Goal: Information Seeking & Learning: Learn about a topic

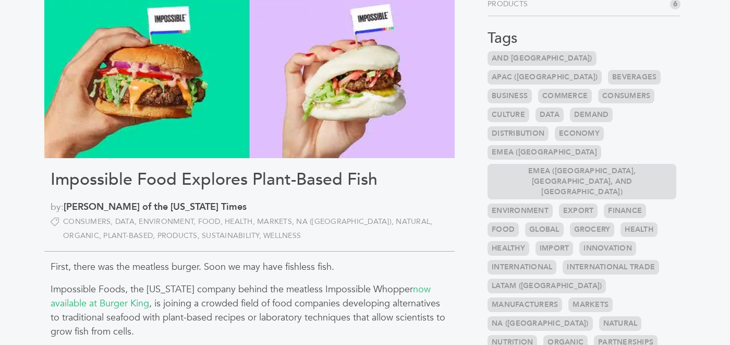
scroll to position [239, 0]
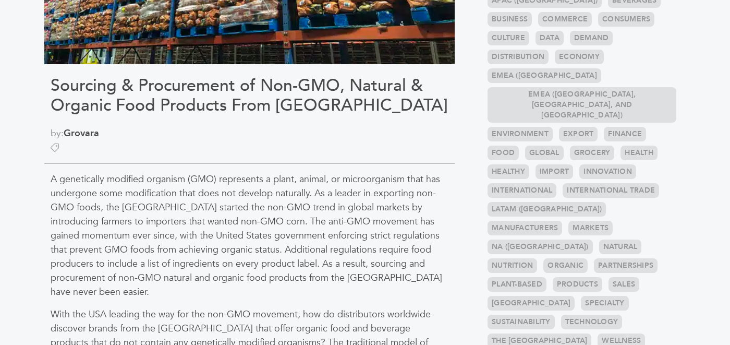
scroll to position [309, 0]
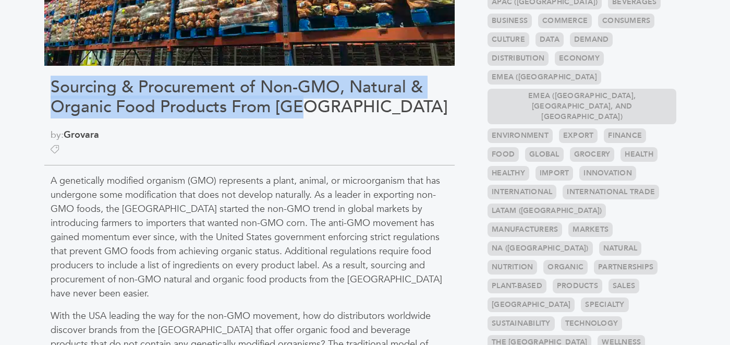
drag, startPoint x: 315, startPoint y: 105, endPoint x: 54, endPoint y: 87, distance: 262.0
click at [54, 87] on h1 "Sourcing & Procurement of Non-GMO, Natural & Organic Food Products From USA" at bounding box center [250, 97] width 398 height 40
copy h1 "Sourcing & Procurement of Non-GMO, Natural & Organic Food Products From USA"
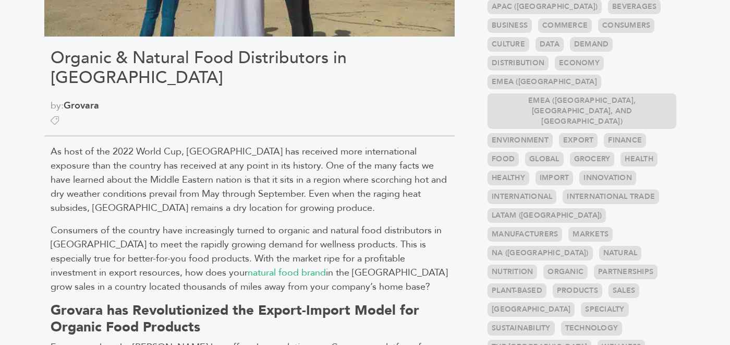
scroll to position [264, 0]
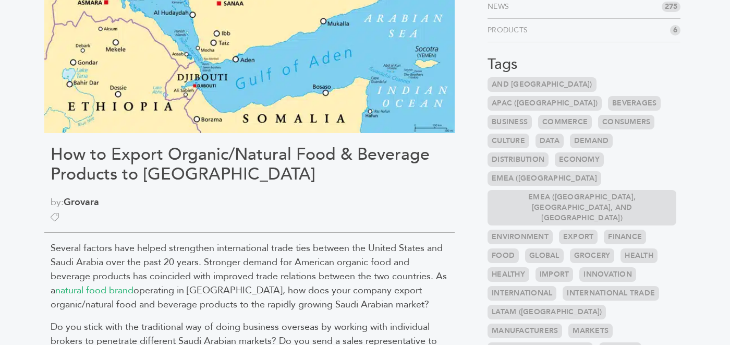
scroll to position [261, 0]
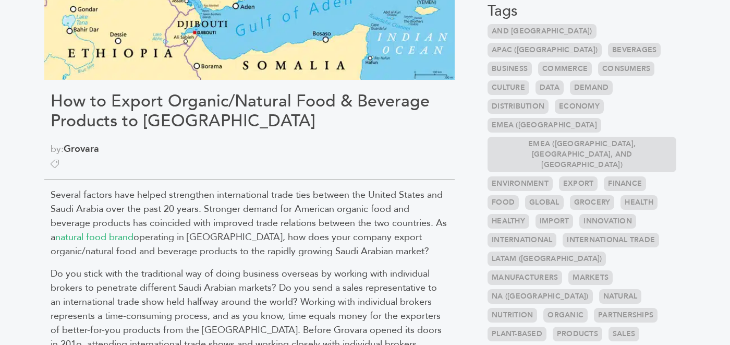
click at [258, 122] on h1 "How to Export Organic/Natural Food & Beverage Products to Saudi Arabia" at bounding box center [250, 111] width 398 height 40
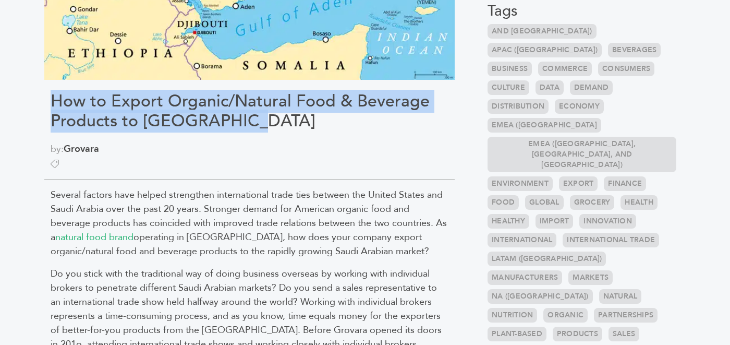
drag, startPoint x: 253, startPoint y: 122, endPoint x: 45, endPoint y: 107, distance: 208.2
copy h1 "How to Export Organic/Natural Food & Beverage Products to Saudi Arabia"
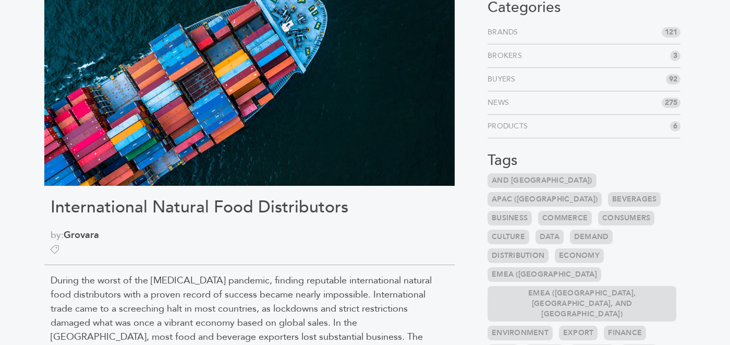
scroll to position [123, 0]
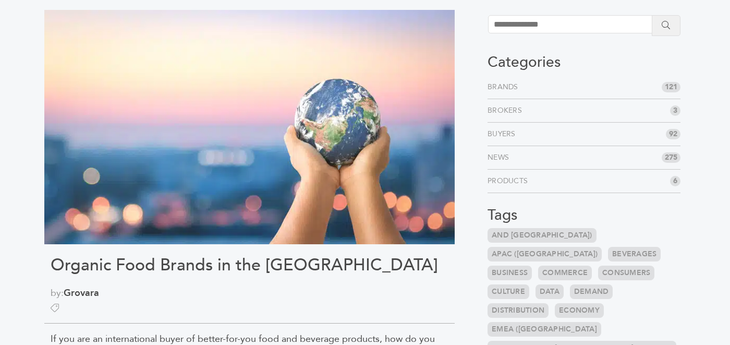
scroll to position [85, 0]
